Goal: Information Seeking & Learning: Learn about a topic

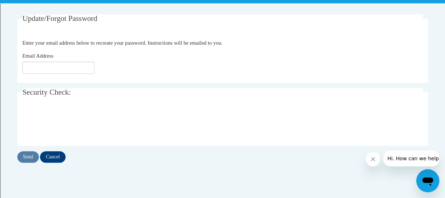
scroll to position [130, 0]
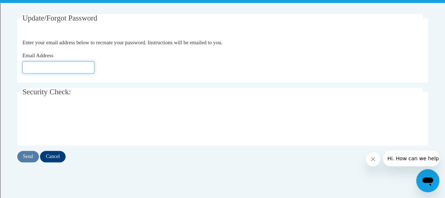
click at [57, 63] on input "Email Address" at bounding box center [58, 67] width 72 height 12
type input "brandi.fielders@rusd.org"
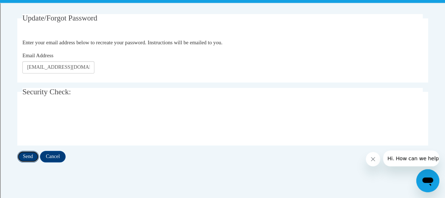
click at [29, 159] on input "Send" at bounding box center [28, 157] width 22 height 12
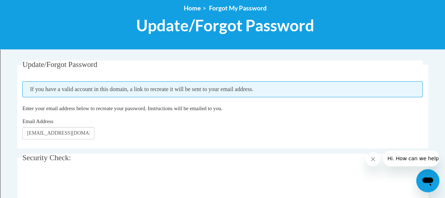
scroll to position [84, 0]
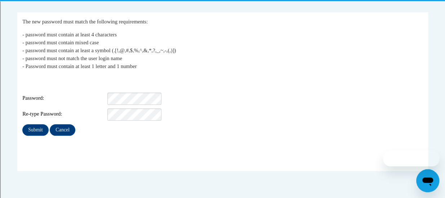
scroll to position [133, 0]
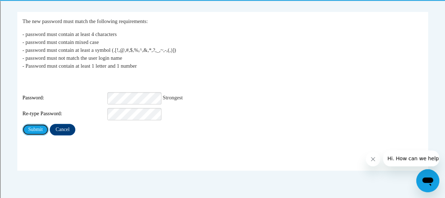
click at [22, 124] on input "Submit" at bounding box center [35, 130] width 26 height 12
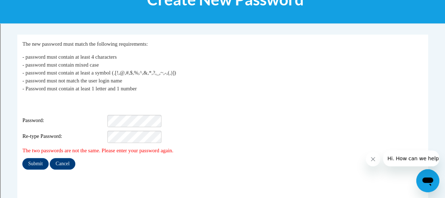
scroll to position [110, 0]
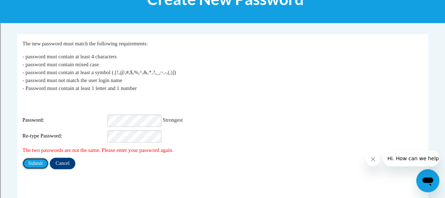
click at [22, 158] on input "Submit" at bounding box center [35, 164] width 26 height 12
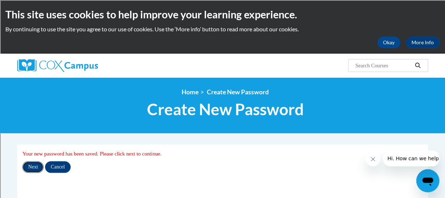
click at [33, 167] on input "Next" at bounding box center [32, 167] width 21 height 12
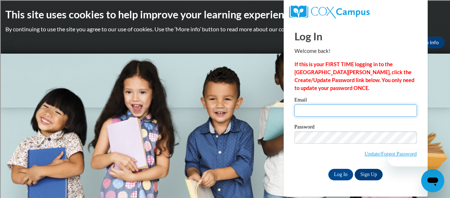
type input "brandi.fielders@rusd.org"
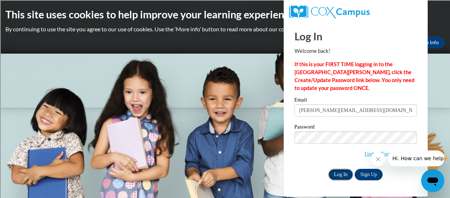
click at [346, 175] on input "Log In" at bounding box center [341, 175] width 25 height 12
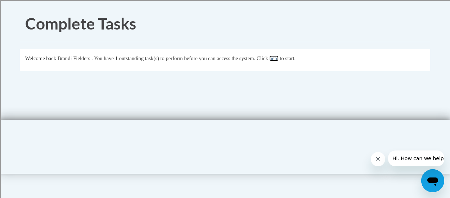
click at [279, 59] on link "here" at bounding box center [274, 58] width 9 height 6
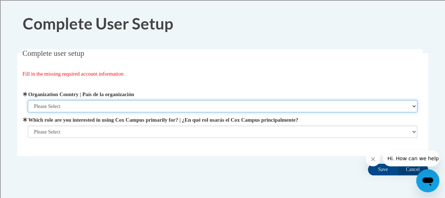
click at [146, 106] on select "Please Select [GEOGRAPHIC_DATA] | [GEOGRAPHIC_DATA] Outside of [GEOGRAPHIC_DATA…" at bounding box center [222, 106] width 389 height 12
select select "ad49bcad-a171-4b2e-b99c-48b446064914"
click at [28, 100] on select "Please Select [GEOGRAPHIC_DATA] | [GEOGRAPHIC_DATA] Outside of [GEOGRAPHIC_DATA…" at bounding box center [222, 106] width 389 height 12
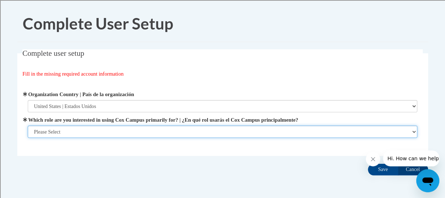
click at [131, 131] on select "Please Select College/University | Colegio/Universidad Community/Nonprofit Part…" at bounding box center [222, 132] width 389 height 12
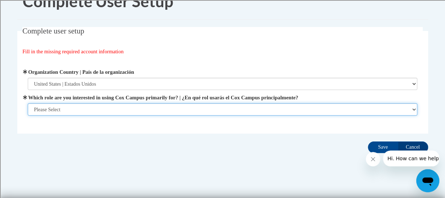
scroll to position [28, 0]
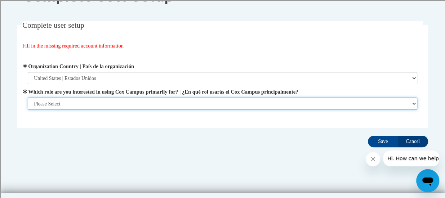
click at [132, 106] on select "Please Select College/University | Colegio/Universidad Community/Nonprofit Part…" at bounding box center [222, 104] width 389 height 12
select select "fbf2d438-af2f-41f8-98f1-81c410e29de3"
click at [28, 110] on select "Please Select College/University | Colegio/Universidad Community/Nonprofit Part…" at bounding box center [222, 104] width 389 height 12
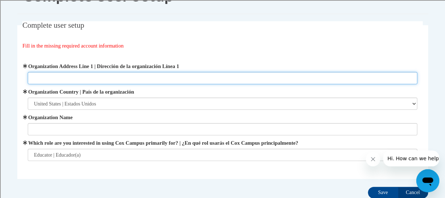
click at [125, 78] on input "Organization Address Line 1 | Dirección de la organización Línea 1" at bounding box center [222, 78] width 389 height 12
click at [117, 77] on input "Organization Address Line 1 | Dirección de la organización Línea 1" at bounding box center [222, 78] width 389 height 12
paste input "[STREET_ADDRESS]"
click at [33, 77] on input "[STREET_ADDRESS]" at bounding box center [222, 78] width 389 height 12
type input "[STREET_ADDRESS]"
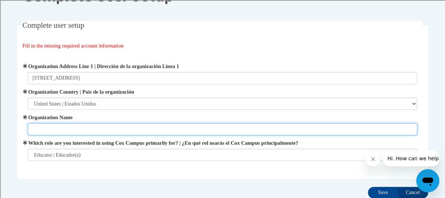
click at [72, 134] on input "Organization Name" at bounding box center [222, 129] width 389 height 12
click at [119, 129] on input "[PERSON_NAME][GEOGRAPHIC_DATA]" at bounding box center [222, 129] width 389 height 12
paste input "School"
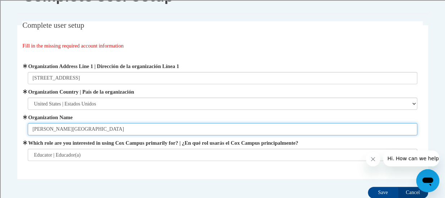
type input "[PERSON_NAME][GEOGRAPHIC_DATA]"
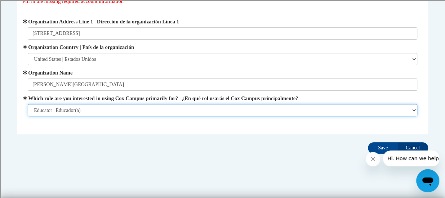
scroll to position [79, 0]
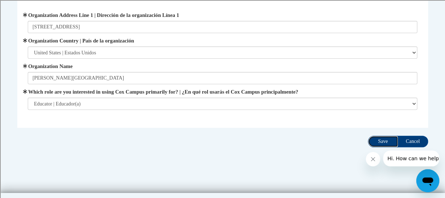
click at [371, 142] on input "Save" at bounding box center [383, 142] width 30 height 12
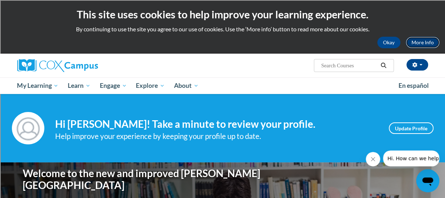
click link "More Info"
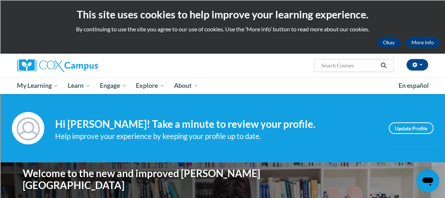
click at [389, 43] on button "Okay" at bounding box center [388, 43] width 23 height 12
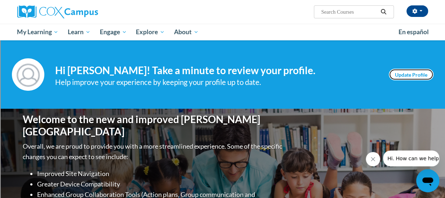
click at [417, 71] on link "Update Profile" at bounding box center [411, 75] width 45 height 12
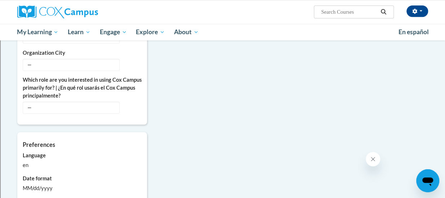
scroll to position [315, 0]
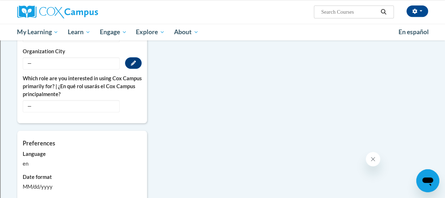
click at [110, 60] on span "—" at bounding box center [71, 63] width 97 height 12
click at [89, 59] on span "—" at bounding box center [71, 63] width 97 height 12
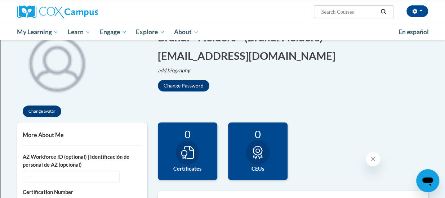
scroll to position [0, 0]
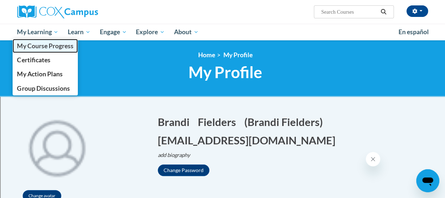
click at [32, 43] on span "My Course Progress" at bounding box center [45, 46] width 56 height 8
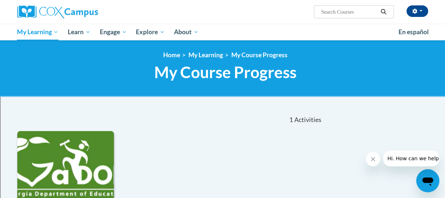
click at [345, 13] on input "Search..." at bounding box center [349, 12] width 58 height 9
type input "structured literacy"
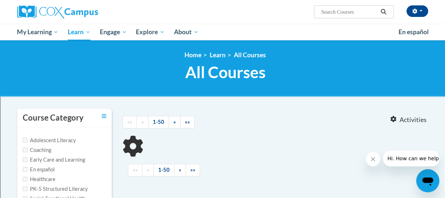
type input "structured literacy"
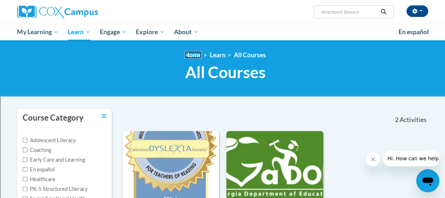
click at [196, 55] on link "Home" at bounding box center [192, 55] width 17 height 8
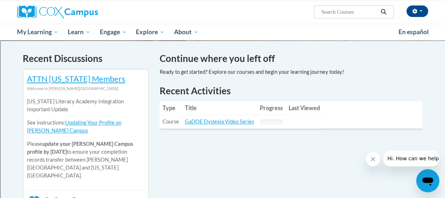
scroll to position [217, 0]
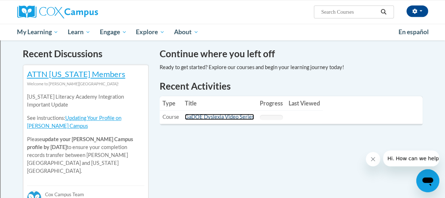
click at [203, 119] on link "GaDOE Dyslexia Video Series" at bounding box center [219, 117] width 69 height 6
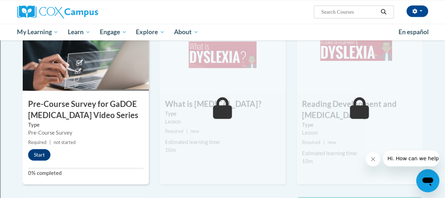
scroll to position [181, 0]
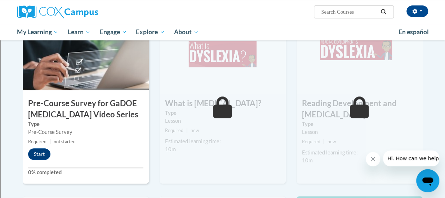
click at [223, 104] on icon at bounding box center [222, 108] width 19 height 22
click at [227, 116] on icon at bounding box center [222, 108] width 19 height 22
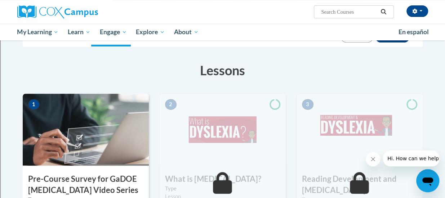
scroll to position [105, 0]
click at [275, 106] on icon at bounding box center [275, 104] width 11 height 11
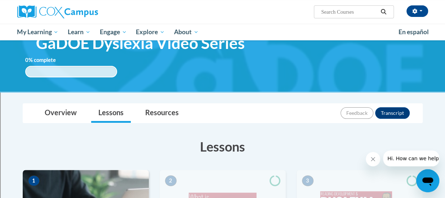
scroll to position [30, 0]
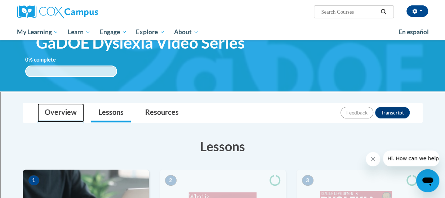
click at [56, 116] on link "Overview" at bounding box center [60, 112] width 46 height 19
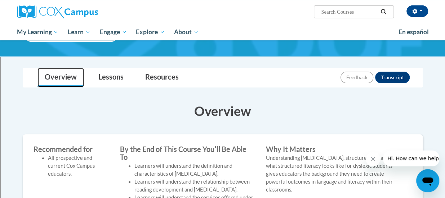
scroll to position [62, 0]
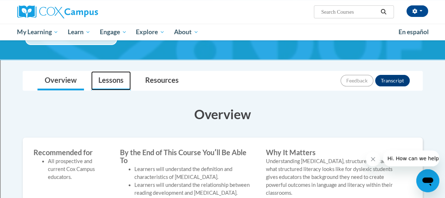
click at [116, 85] on link "Lessons" at bounding box center [111, 80] width 40 height 19
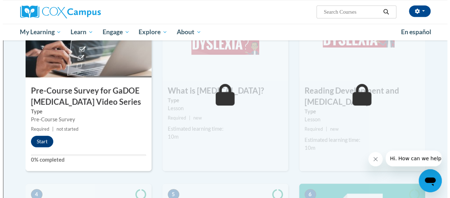
scroll to position [193, 0]
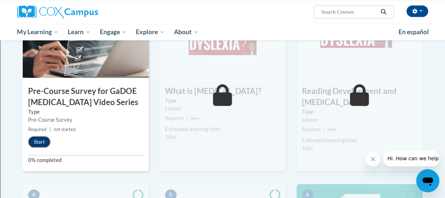
click at [45, 141] on button "Start" at bounding box center [39, 142] width 22 height 12
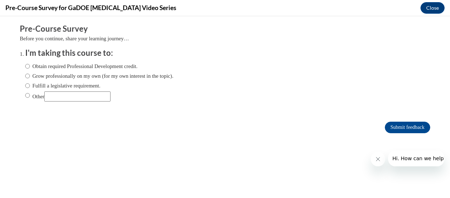
scroll to position [0, 0]
click at [89, 67] on label "Obtain required Professional Development credit." at bounding box center [81, 66] width 112 height 8
click at [30, 67] on input "Obtain required Professional Development credit." at bounding box center [27, 66] width 5 height 8
radio input "true"
click at [400, 131] on input "Submit feedback" at bounding box center [407, 128] width 45 height 12
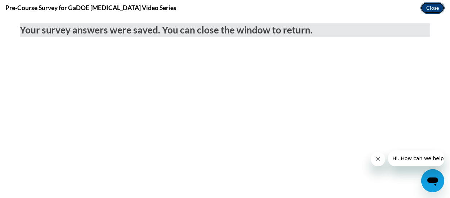
click at [432, 9] on button "Close" at bounding box center [433, 8] width 24 height 12
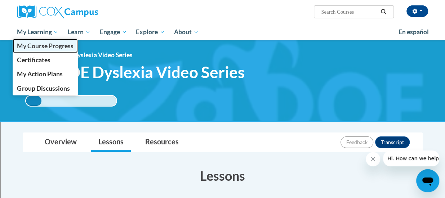
click at [43, 49] on span "My Course Progress" at bounding box center [45, 46] width 56 height 8
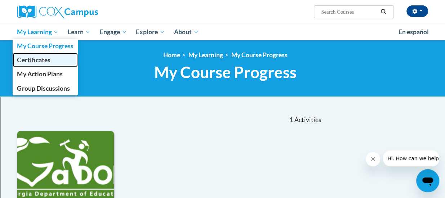
click at [44, 61] on span "Certificates" at bounding box center [33, 60] width 33 height 8
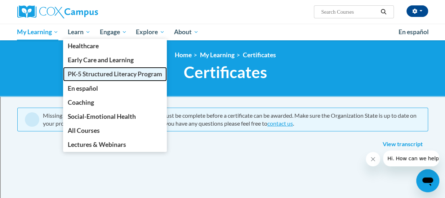
click at [94, 79] on link "PK-5 Structured Literacy Program" at bounding box center [115, 74] width 104 height 14
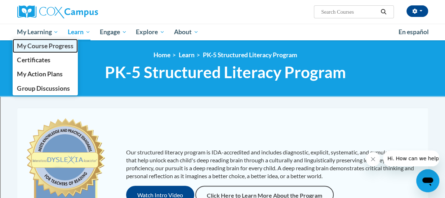
click at [46, 45] on span "My Course Progress" at bounding box center [45, 46] width 56 height 8
click at [42, 45] on span "My Course Progress" at bounding box center [45, 46] width 56 height 8
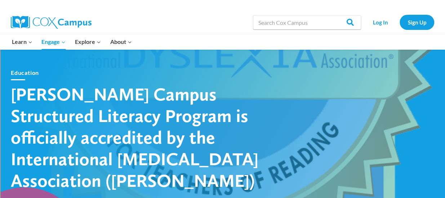
scroll to position [19, 0]
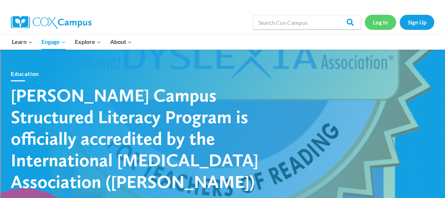
click at [374, 23] on link "Log In" at bounding box center [380, 22] width 31 height 15
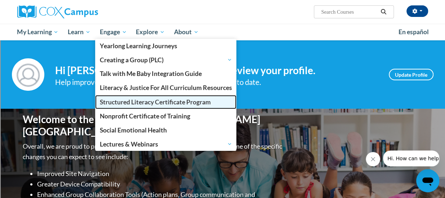
click at [123, 104] on span "Structured Literacy Certificate Program" at bounding box center [155, 102] width 111 height 8
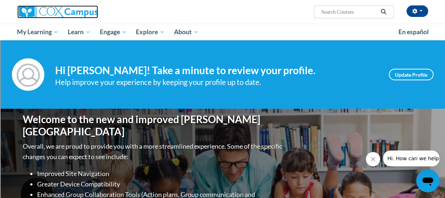
click at [72, 9] on img at bounding box center [57, 11] width 81 height 13
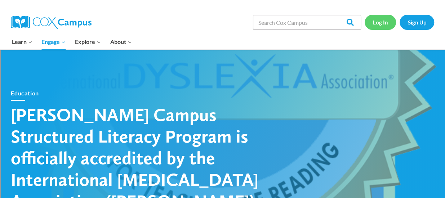
click at [377, 25] on link "Log In" at bounding box center [380, 22] width 31 height 15
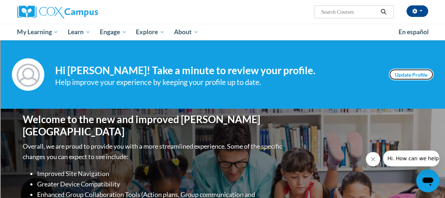
click at [412, 75] on link "Update Profile" at bounding box center [411, 75] width 45 height 12
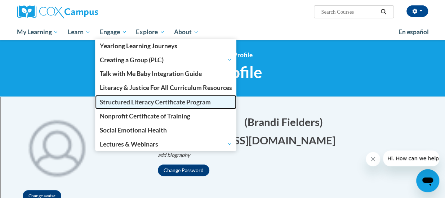
click at [125, 104] on span "Structured Literacy Certificate Program" at bounding box center [155, 102] width 111 height 8
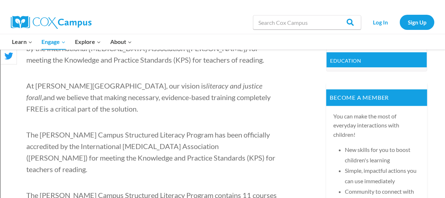
scroll to position [351, 0]
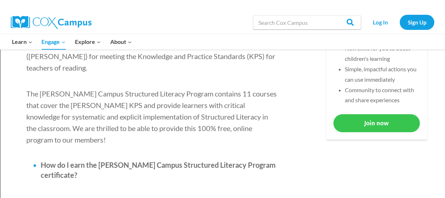
click at [359, 119] on link "Join now" at bounding box center [376, 123] width 86 height 18
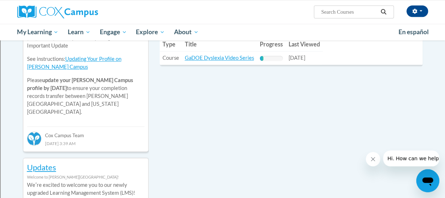
scroll to position [364, 0]
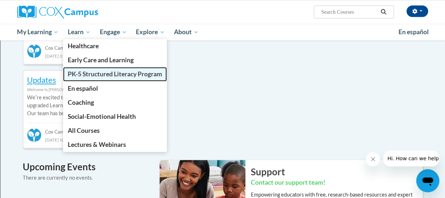
click at [113, 72] on span "PK-5 Structured Literacy Program" at bounding box center [115, 74] width 94 height 8
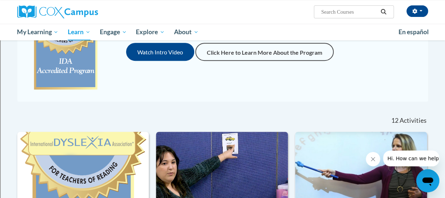
scroll to position [143, 0]
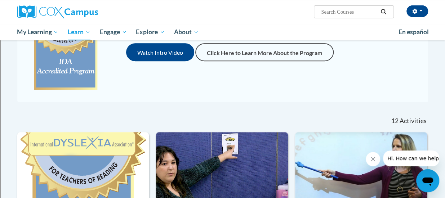
click at [327, 14] on input "Search..." at bounding box center [349, 12] width 58 height 9
type input "oral language"
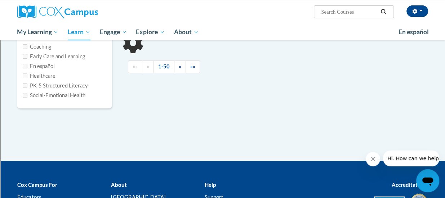
type input "oral language"
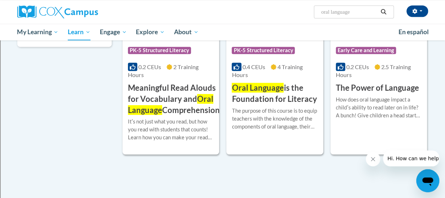
scroll to position [166, 0]
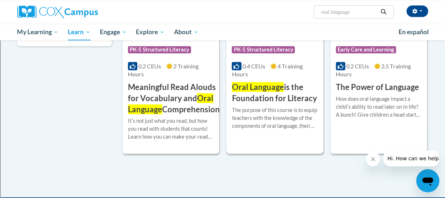
click at [246, 100] on h3 "Oral Language is the Foundation for Literacy" at bounding box center [275, 93] width 86 height 22
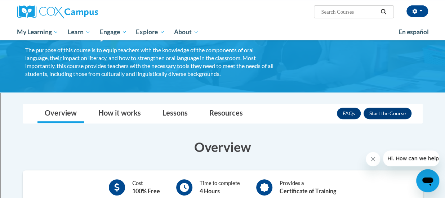
scroll to position [59, 0]
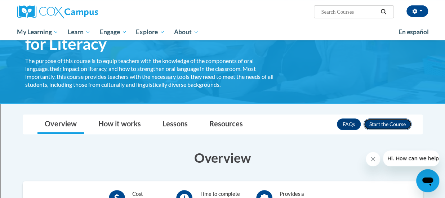
click at [382, 122] on button "Enroll" at bounding box center [388, 125] width 48 height 12
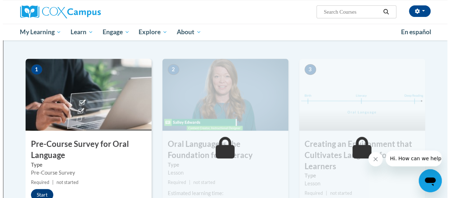
scroll to position [195, 0]
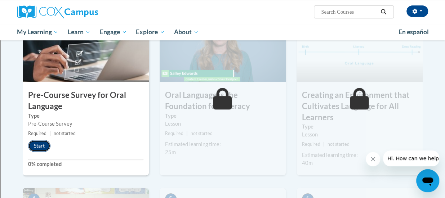
click at [44, 149] on button "Start" at bounding box center [39, 146] width 22 height 12
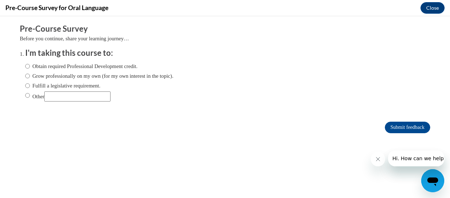
scroll to position [0, 0]
click at [25, 67] on input "Obtain required Professional Development credit." at bounding box center [27, 66] width 5 height 8
radio input "true"
click at [398, 128] on input "Submit feedback" at bounding box center [407, 128] width 45 height 12
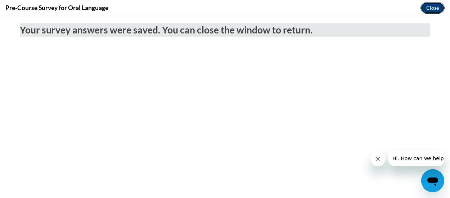
click at [435, 10] on button "Close" at bounding box center [433, 8] width 24 height 12
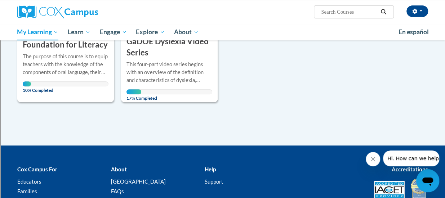
scroll to position [211, 0]
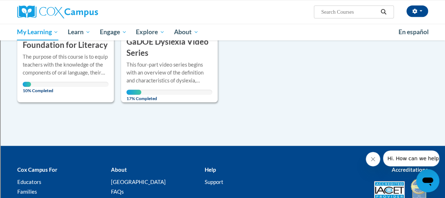
paste input "Early Literacy: Print Awareness, Phonological Awareness, and Alphabet Knowledge"
click at [339, 11] on input "Search..." at bounding box center [349, 12] width 58 height 9
type input "Early Literacy: Print Awareness, Phonological Awareness, and Alphabet Knowledge"
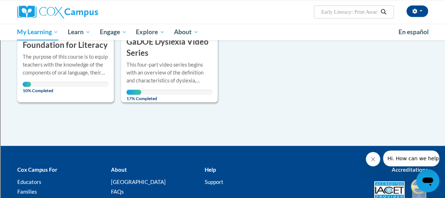
click at [384, 11] on icon "Search" at bounding box center [383, 11] width 6 height 5
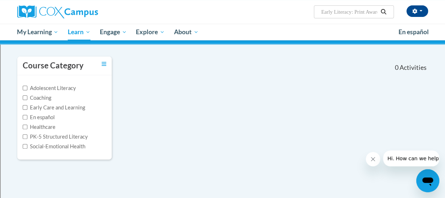
scroll to position [52, 0]
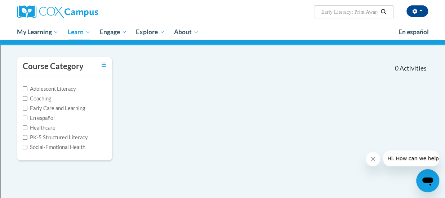
click at [355, 11] on input "Early Literacy: Print Awareness, Phonological Awareness, and Alphabet Knowledge" at bounding box center [349, 12] width 58 height 9
type input "Early Literacy: Print Awareness"
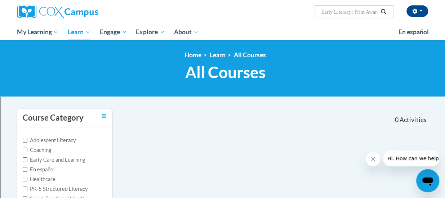
click at [352, 14] on input "Early Literacy: Print Awareness" at bounding box center [349, 12] width 58 height 9
type input "Early Literacy"
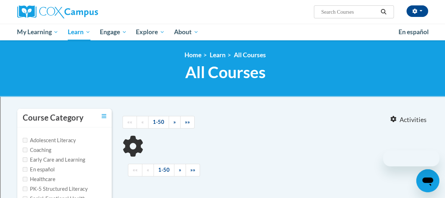
type input "Early Literacy"
